Goal: Find specific page/section: Find specific page/section

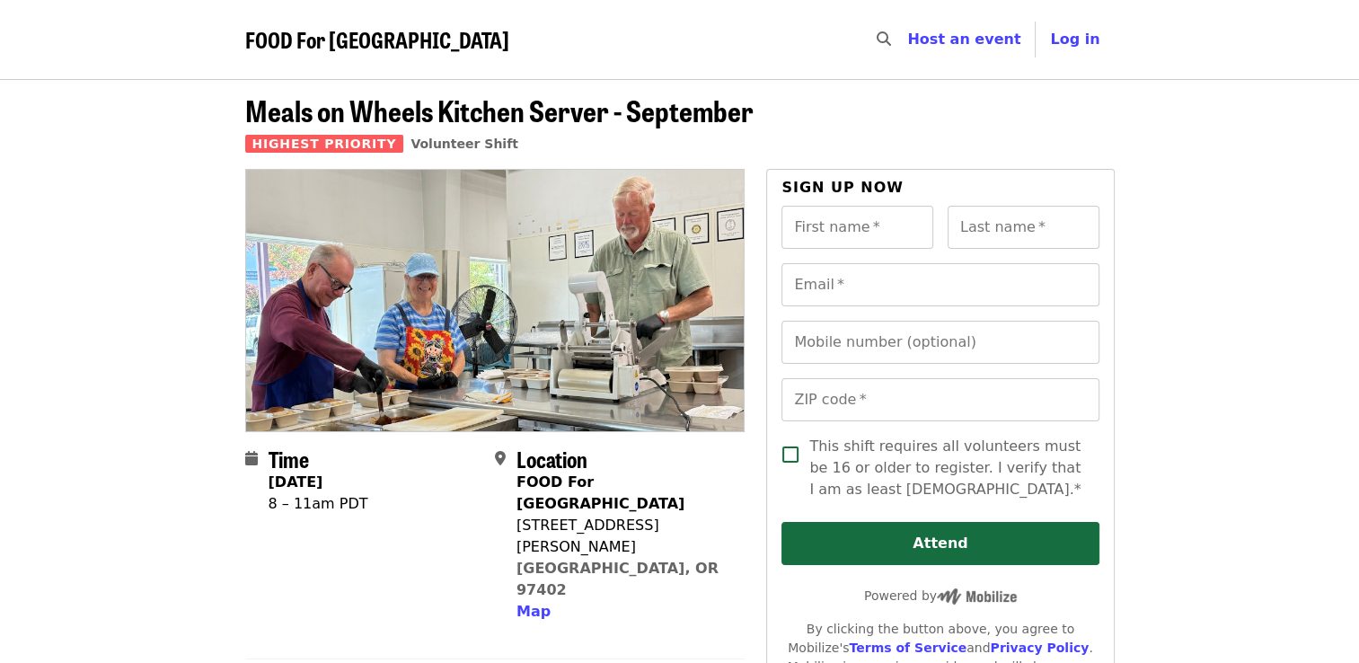
click at [396, 43] on span "FOOD For [GEOGRAPHIC_DATA]" at bounding box center [377, 38] width 264 height 31
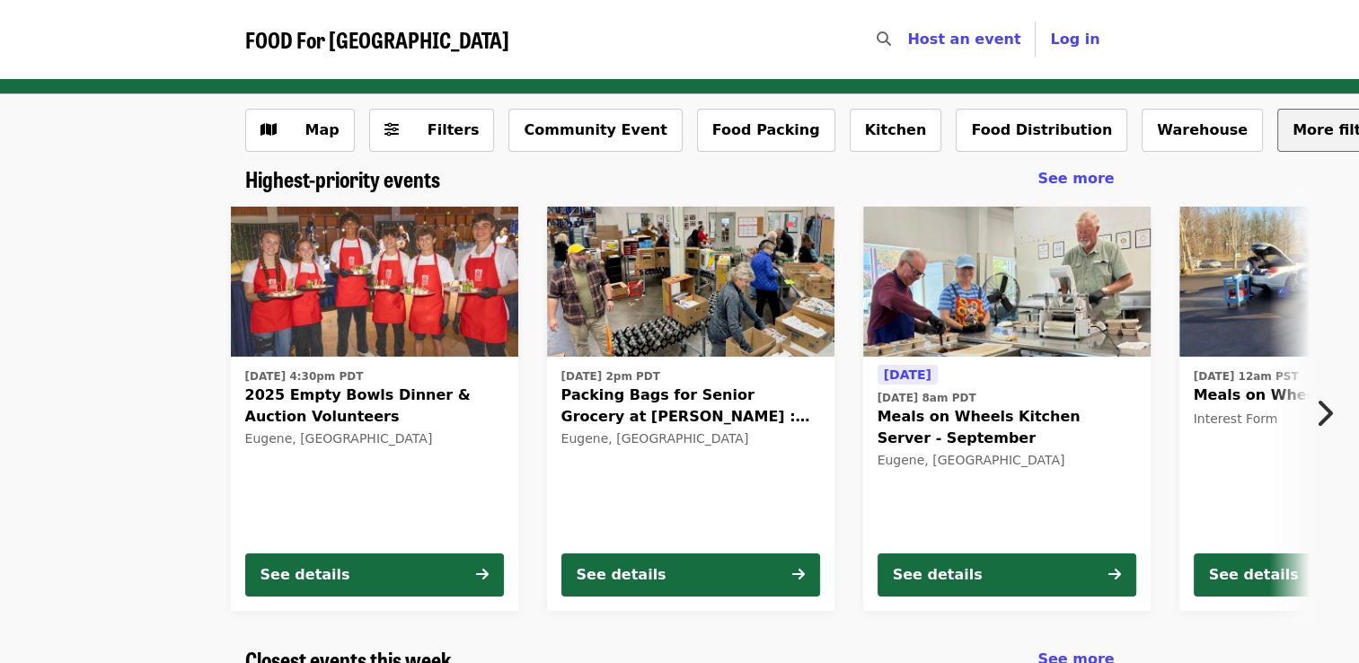
click at [1292, 128] on span "More filters..." at bounding box center [1347, 129] width 110 height 17
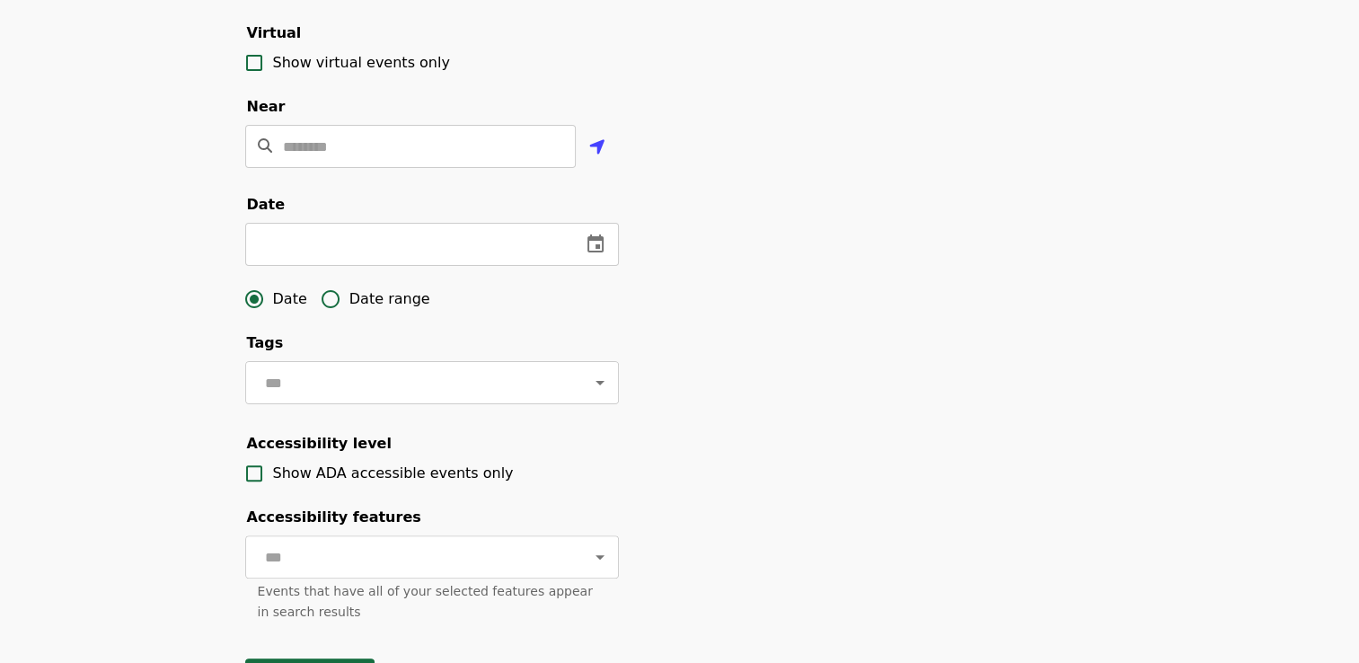
scroll to position [388, 0]
click at [589, 392] on icon "Open" at bounding box center [600, 382] width 22 height 22
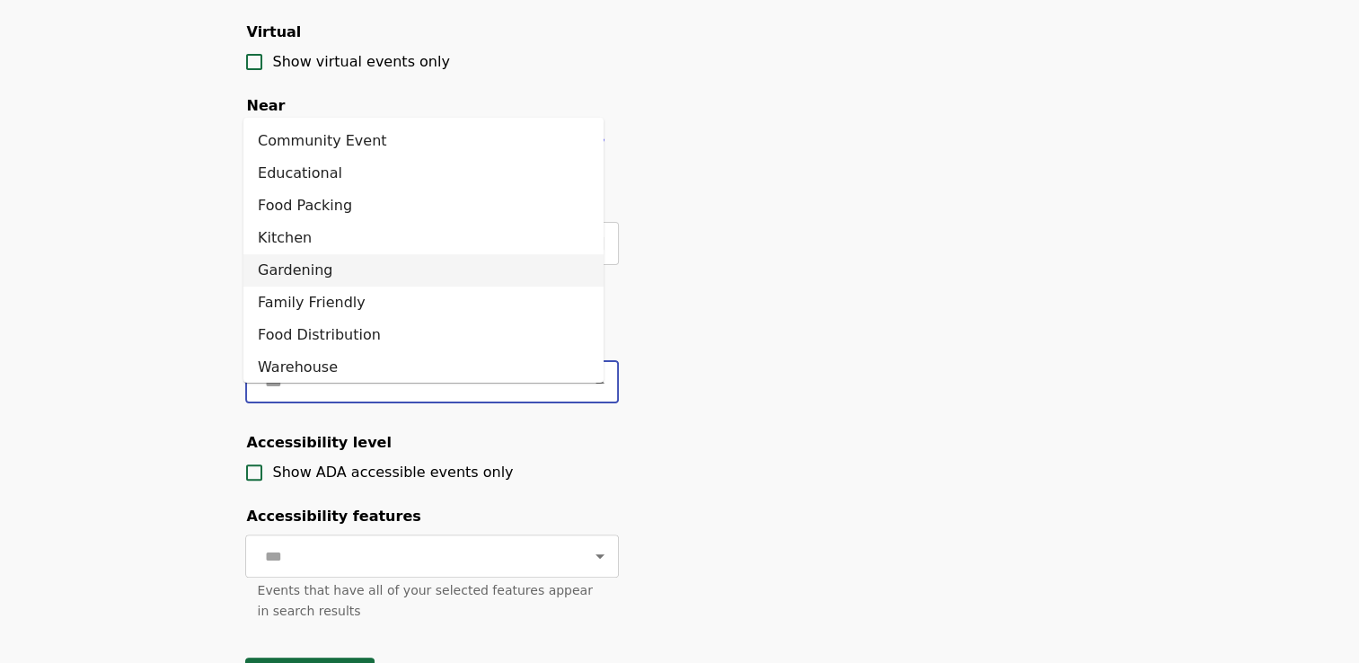
click at [499, 278] on li "Gardening" at bounding box center [423, 270] width 360 height 32
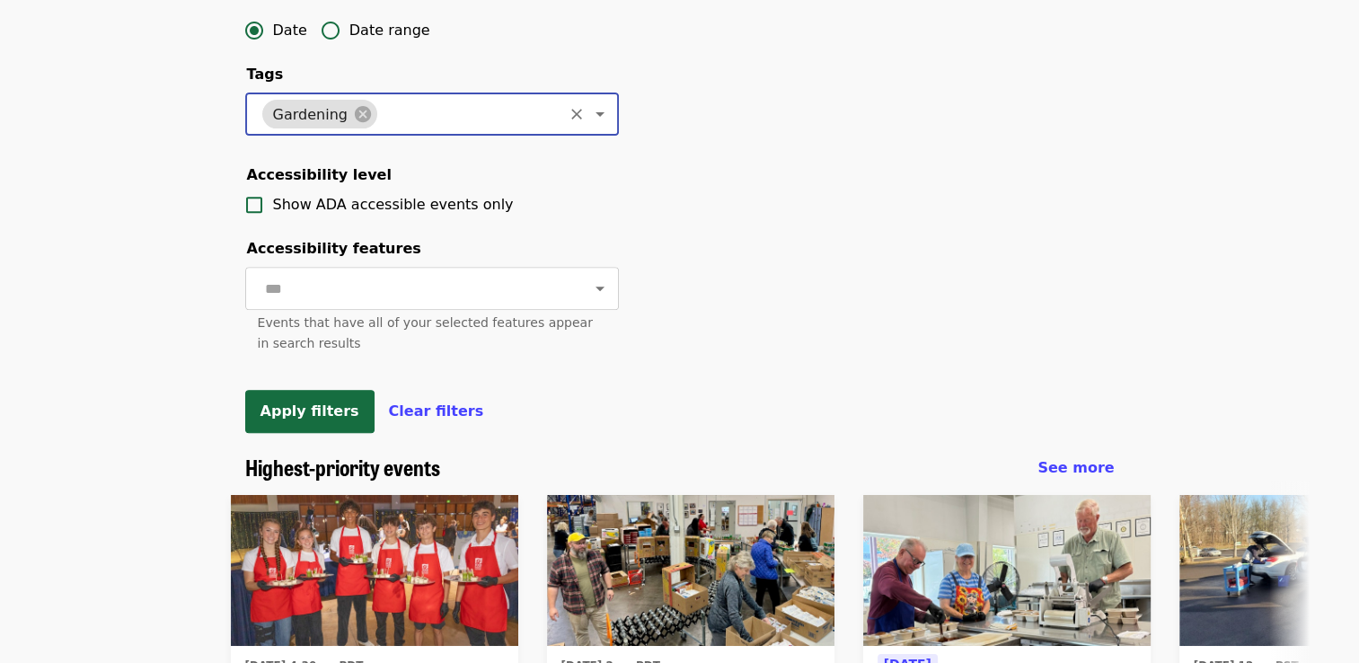
scroll to position [656, 0]
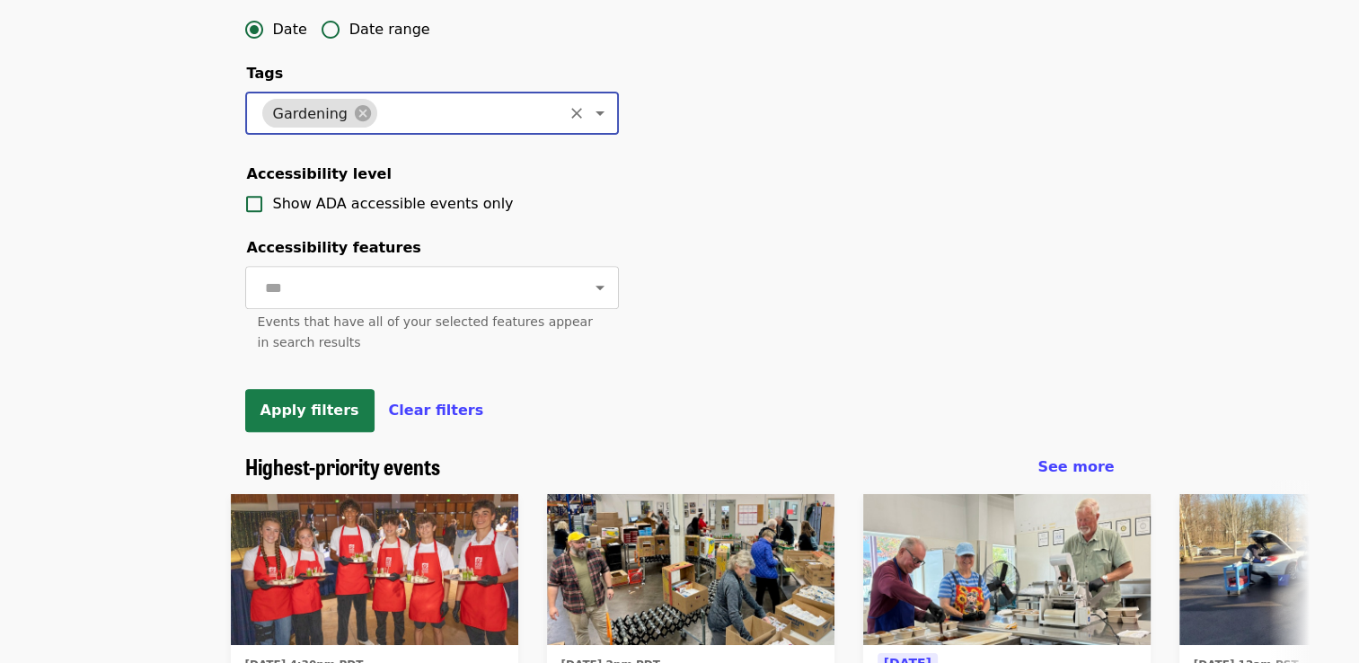
click at [330, 418] on span "Apply filters" at bounding box center [309, 409] width 99 height 17
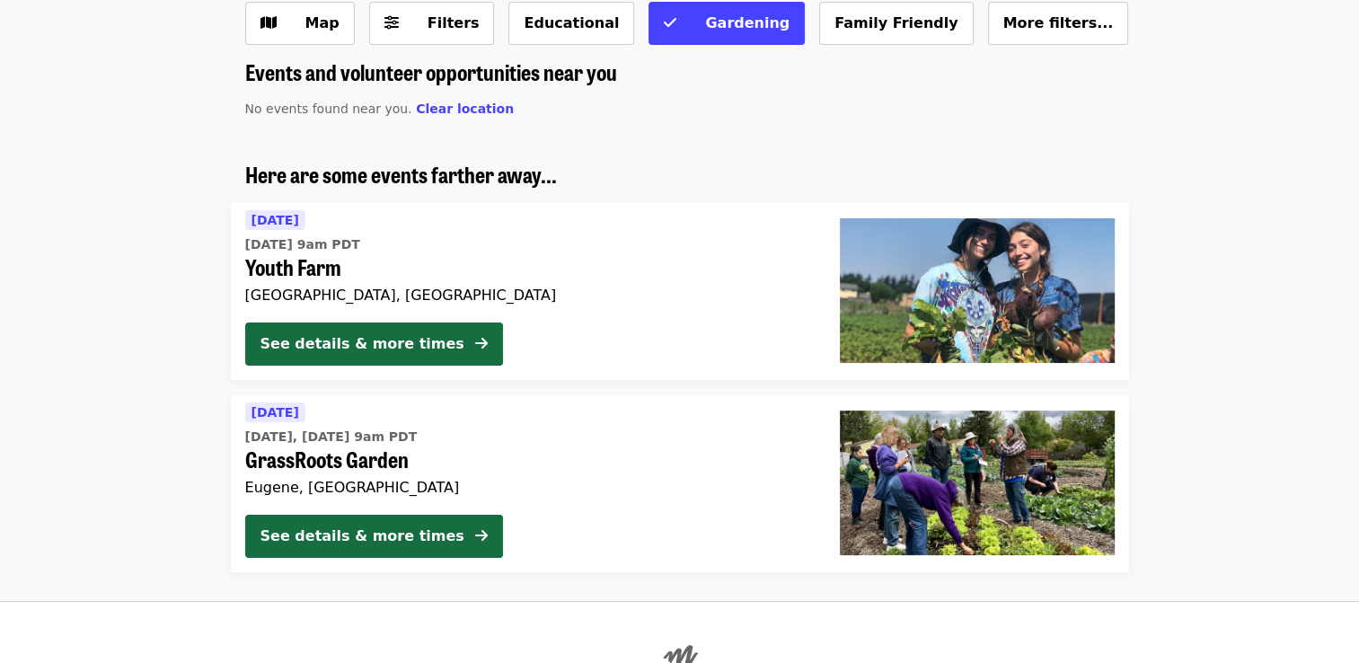
scroll to position [274, 0]
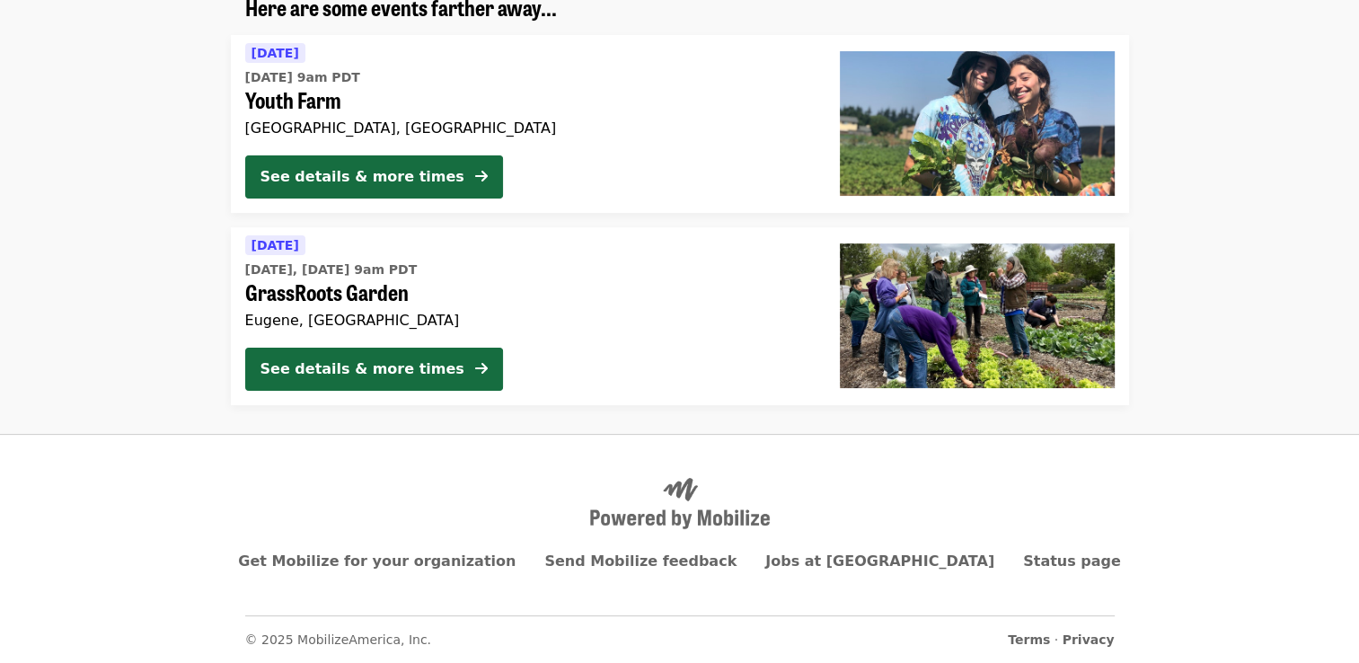
click at [380, 299] on span "GrassRoots Garden" at bounding box center [528, 292] width 566 height 26
